Goal: Task Accomplishment & Management: Complete application form

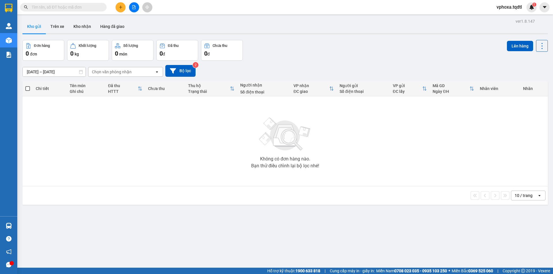
click at [59, 9] on input "text" at bounding box center [66, 7] width 68 height 6
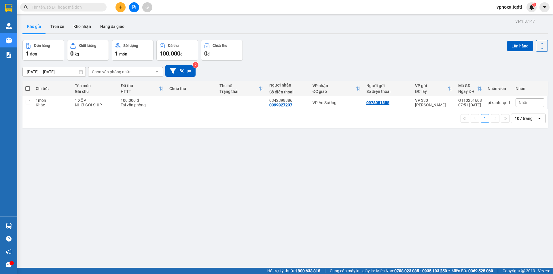
click at [96, 6] on input "text" at bounding box center [66, 7] width 68 height 6
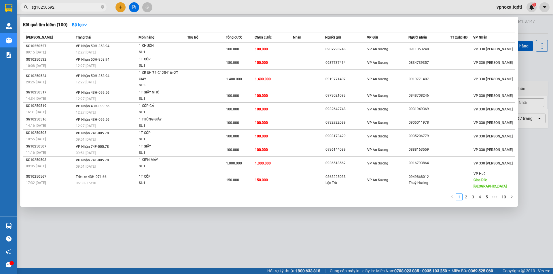
type input "sg10250592"
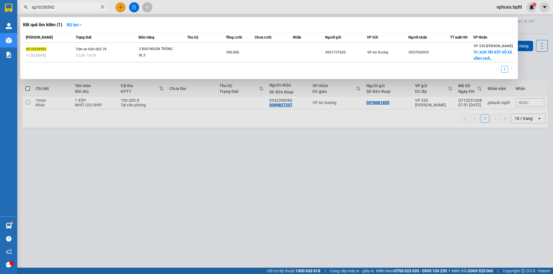
click at [118, 7] on div at bounding box center [276, 137] width 553 height 274
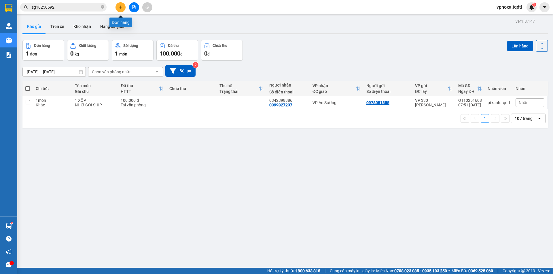
click at [121, 9] on button at bounding box center [120, 7] width 10 height 10
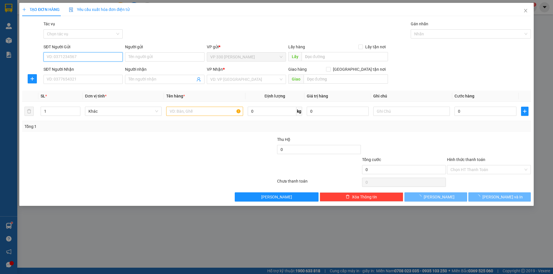
click at [85, 58] on input "SĐT Người Gửi" at bounding box center [82, 56] width 79 height 9
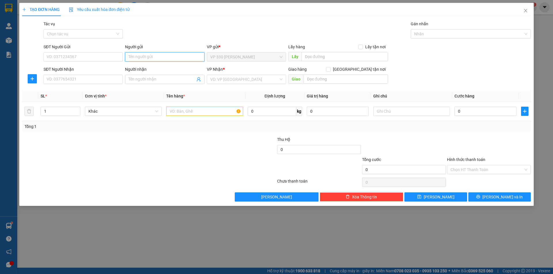
click at [136, 57] on input "Người gửi" at bounding box center [164, 56] width 79 height 9
type input "khách quen"
click at [93, 79] on input "SĐT Người Nhận" at bounding box center [82, 79] width 79 height 9
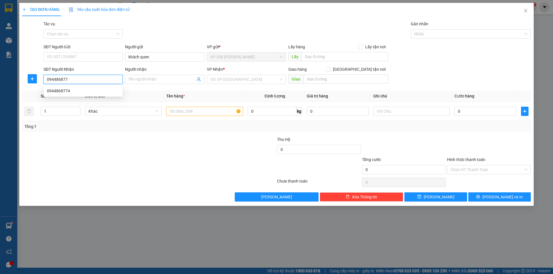
type input "0944868774"
click at [85, 92] on div "0944868774" at bounding box center [83, 91] width 72 height 6
type input "N4 SỞ SAO"
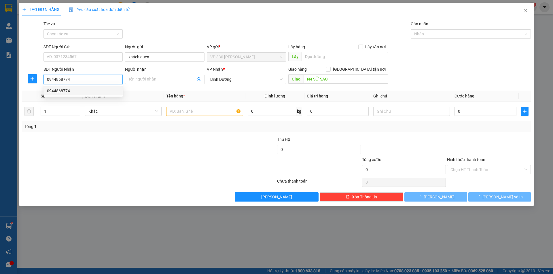
type input "500.000"
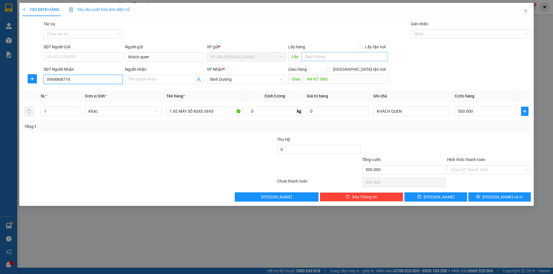
type input "0944868774"
click at [306, 57] on input "text" at bounding box center [344, 56] width 86 height 9
type input "h"
type input "HỒ XÁ"
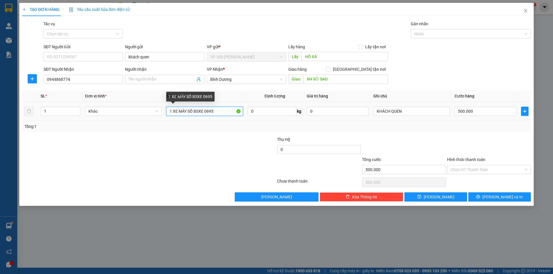
drag, startPoint x: 215, startPoint y: 113, endPoint x: 179, endPoint y: 114, distance: 36.0
click at [179, 114] on input "1 XE MÁY SỐ BSXE 0695" at bounding box center [204, 111] width 77 height 9
type input "1 XE CUP 74FD 0277, XE CUP"
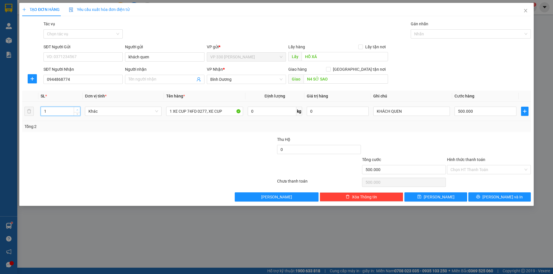
type input "2"
click at [77, 109] on icon "up" at bounding box center [77, 110] width 2 height 2
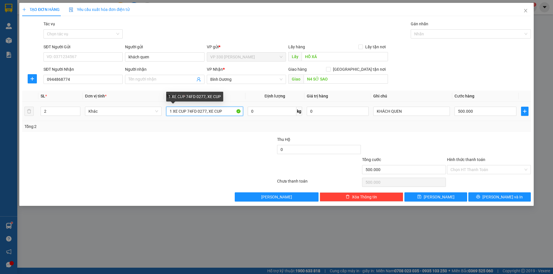
click at [220, 112] on input "1 XE CUP 74FD 0277, XE CUP" at bounding box center [204, 111] width 77 height 9
type input "1 XE CUP 74FD 0277, XE CUP FV 0132"
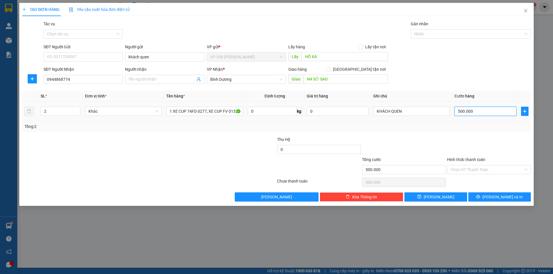
click at [474, 113] on input "500.000" at bounding box center [485, 111] width 62 height 9
type input "0"
type input "1"
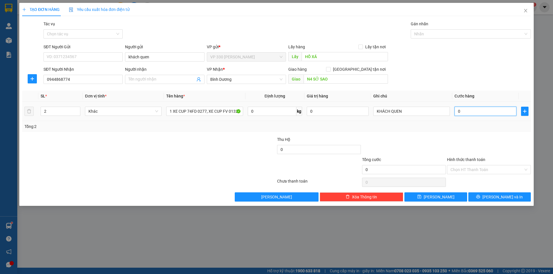
type input "1"
type input "01"
type input "10"
type input "0.100"
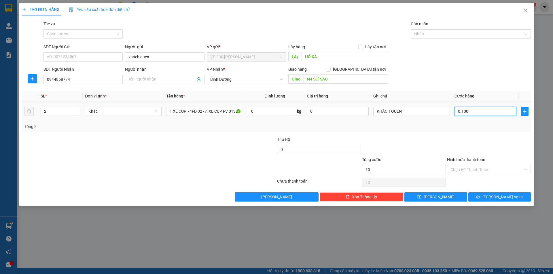
type input "100"
type input "1.000"
type input "01.000"
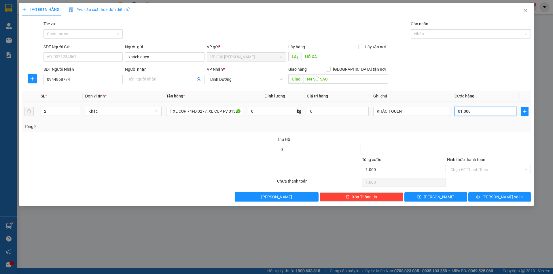
type input "10.000"
type input "010.000"
type input "100.000"
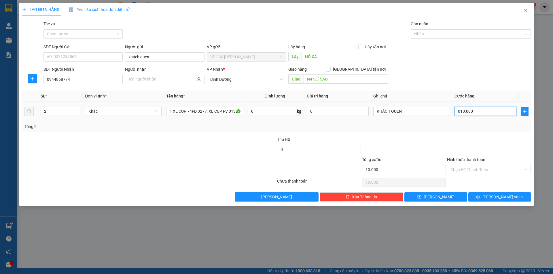
type input "0.100.000"
type input "1.000.000"
click at [425, 198] on button "[PERSON_NAME]" at bounding box center [435, 197] width 62 height 9
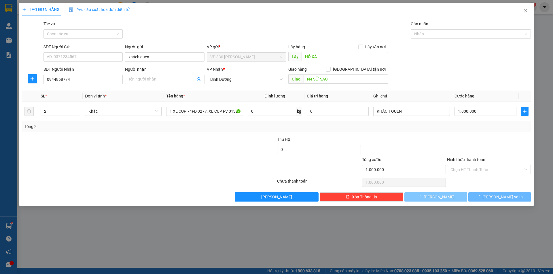
type input "0"
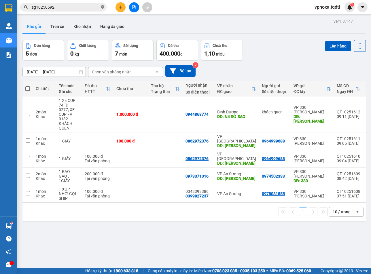
click at [103, 6] on icon "close-circle" at bounding box center [102, 6] width 3 height 3
click at [120, 8] on icon "plus" at bounding box center [121, 7] width 4 height 4
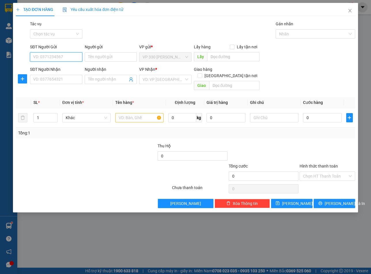
click at [52, 58] on input "SĐT Người Gửi" at bounding box center [56, 56] width 52 height 9
type input "0945372355"
click at [64, 70] on div "0945372355" at bounding box center [55, 68] width 45 height 6
type input "HỒ XÁ"
type input "0386443842"
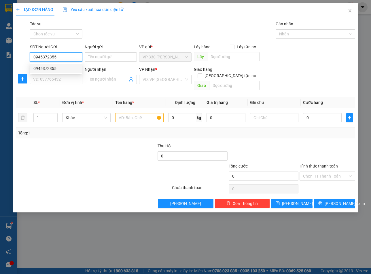
type input "[DEMOGRAPHIC_DATA]"
type input "220.000"
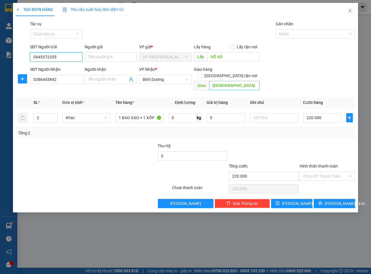
type input "0945372355"
click at [212, 81] on input "[DEMOGRAPHIC_DATA]" at bounding box center [234, 85] width 51 height 9
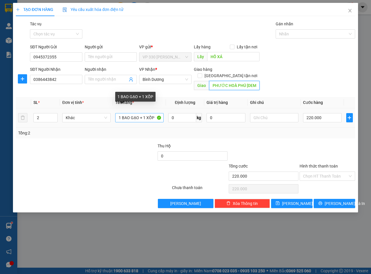
type input "PHƯỚC HOÀ PHÚ [DEMOGRAPHIC_DATA]"
drag, startPoint x: 154, startPoint y: 112, endPoint x: 140, endPoint y: 111, distance: 13.8
click at [140, 113] on input "1 BAO GẠO + 1 XỐP" at bounding box center [139, 117] width 48 height 9
type input "1 BAO GẠO"
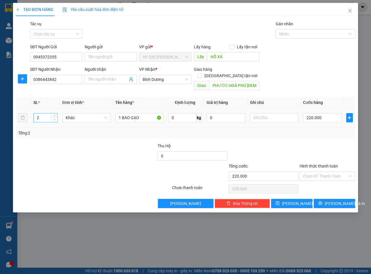
type input "1"
click at [54, 119] on icon "down" at bounding box center [55, 119] width 2 height 1
click at [321, 113] on input "220.000" at bounding box center [322, 117] width 39 height 9
type input "21"
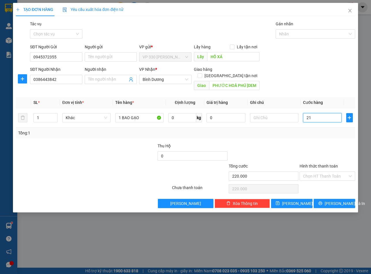
type input "21"
type input "215"
type input "21"
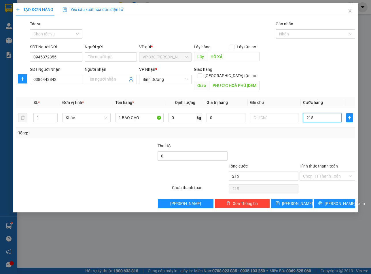
type input "21"
type input "2"
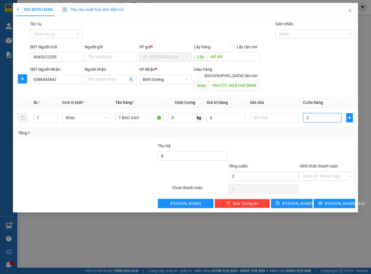
type input "0"
type input "01"
type input "1"
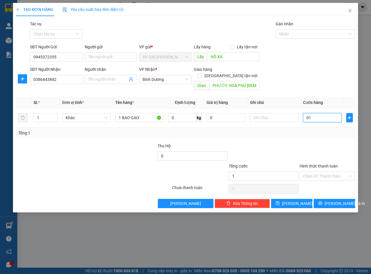
type input "15"
type input "015"
type input "150"
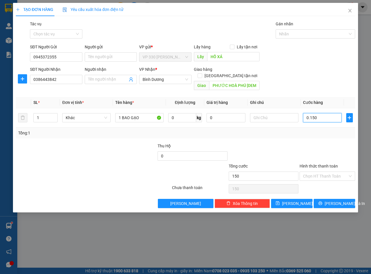
type input "01.500"
type input "1.500"
type input "015.000"
type input "15.000"
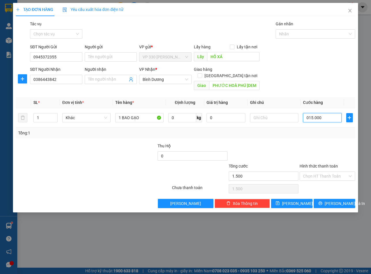
type input "15.000"
type input "150.000"
click at [302, 199] on button "[PERSON_NAME]" at bounding box center [291, 203] width 41 height 9
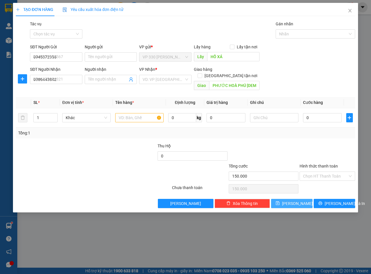
type input "0"
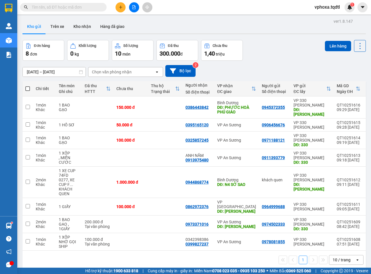
click at [47, 8] on input "text" at bounding box center [66, 7] width 68 height 6
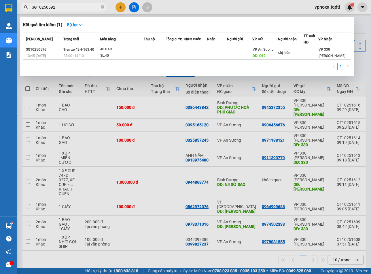
type input "SG10250592"
